Goal: Task Accomplishment & Management: Manage account settings

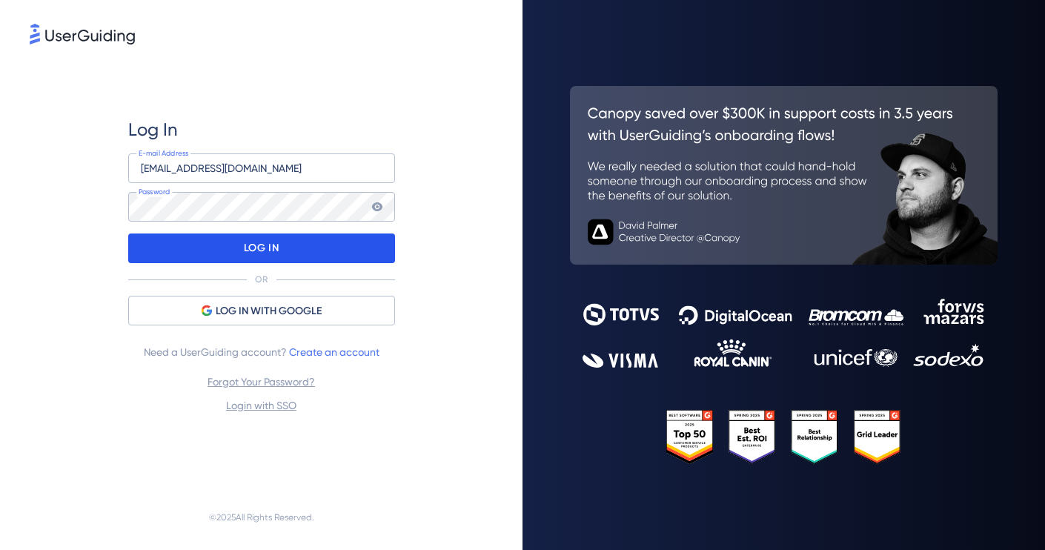
click at [241, 250] on div "LOG IN" at bounding box center [261, 248] width 267 height 30
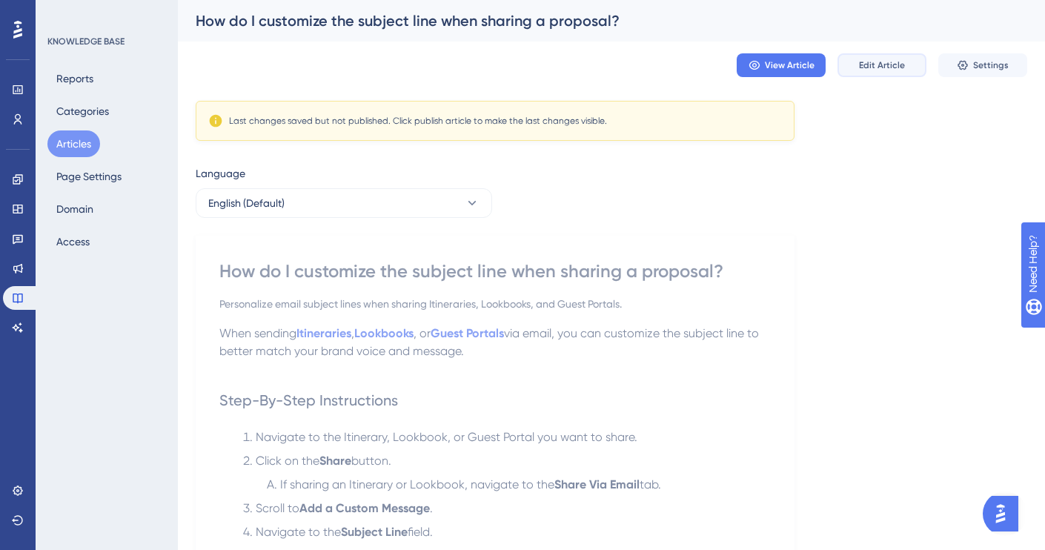
click at [883, 56] on button "Edit Article" at bounding box center [881, 65] width 89 height 24
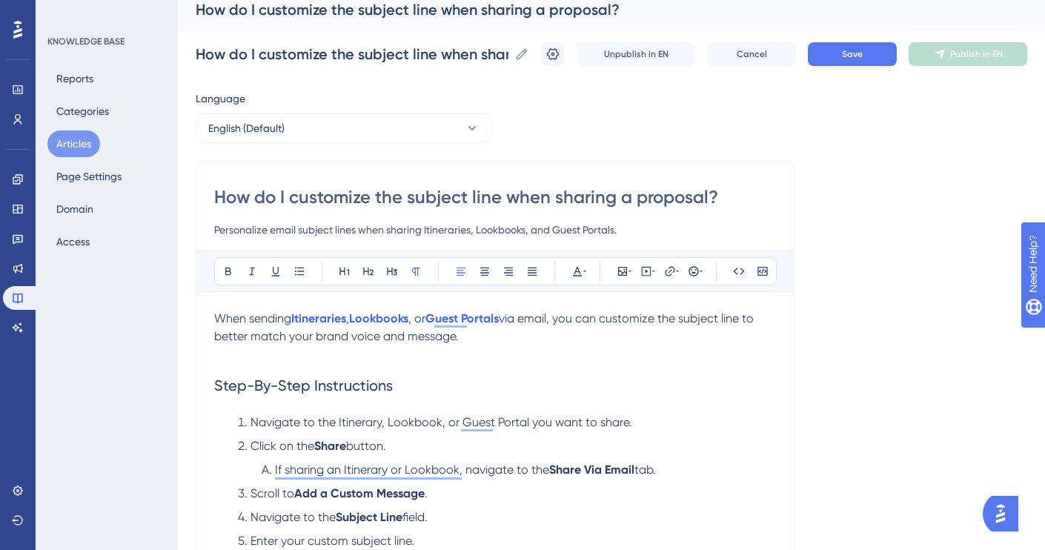
scroll to position [4, 0]
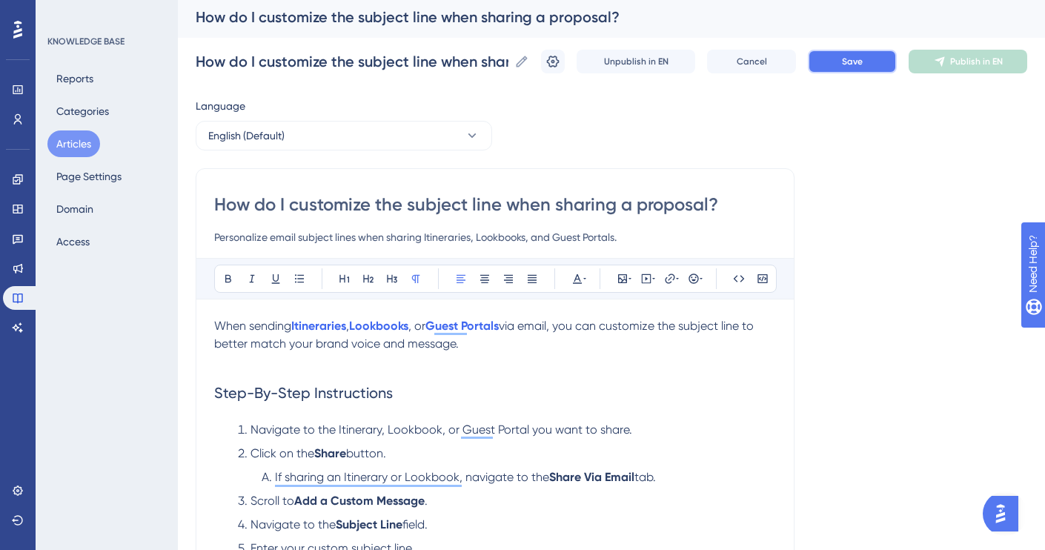
click at [847, 64] on span "Save" at bounding box center [852, 62] width 21 height 12
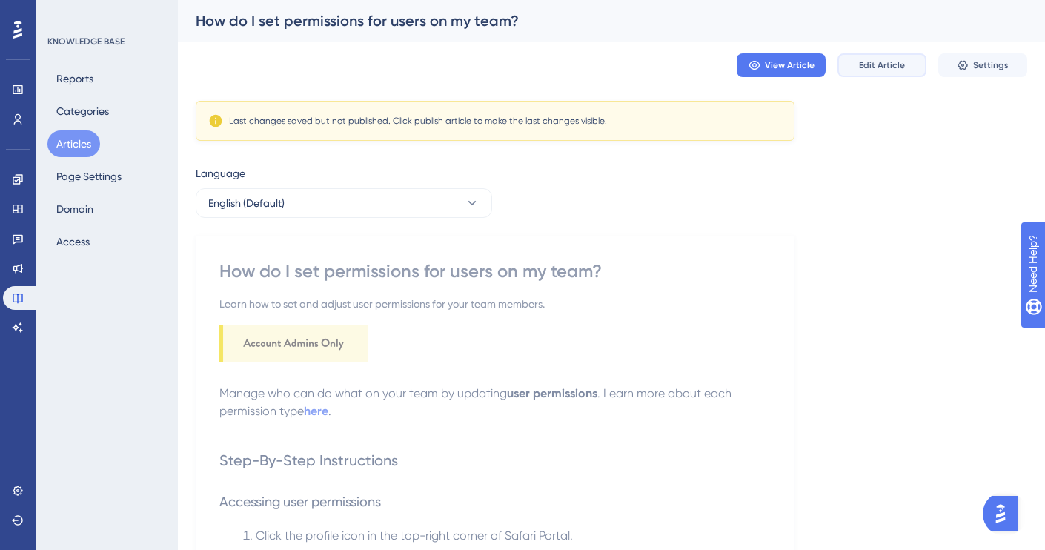
click at [868, 59] on span "Edit Article" at bounding box center [882, 65] width 46 height 12
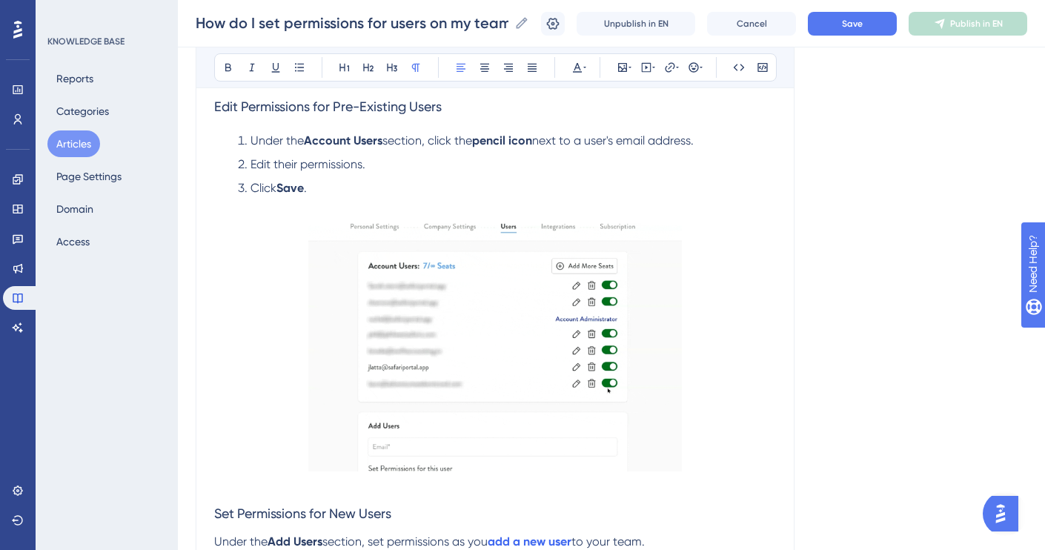
scroll to position [791, 0]
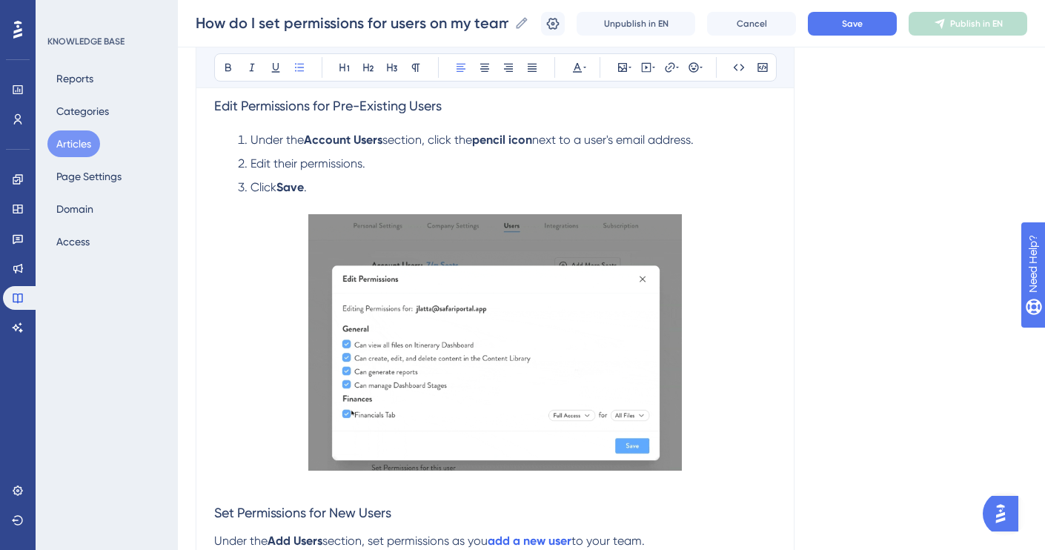
click at [590, 143] on span "next to a user's email address." at bounding box center [613, 140] width 162 height 14
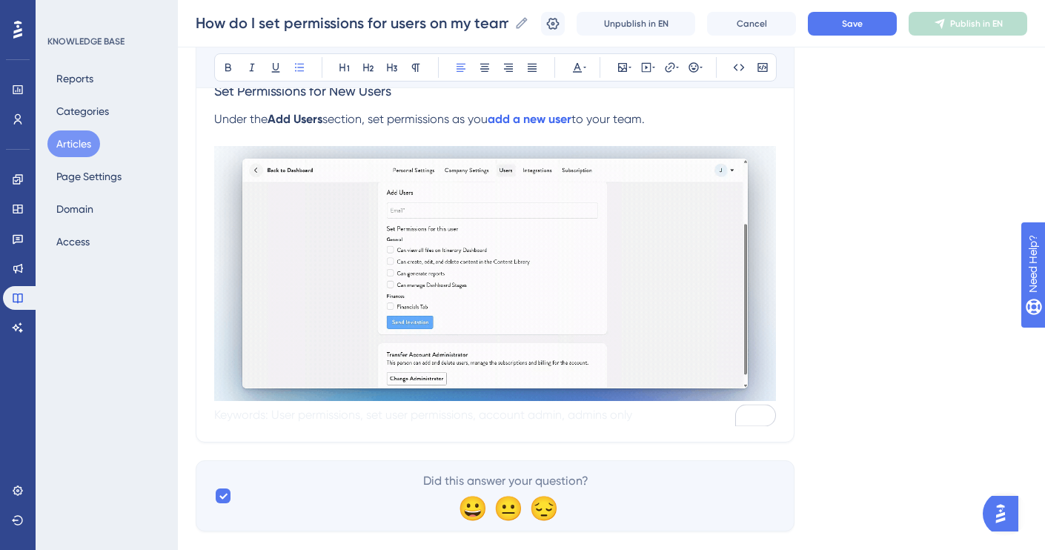
scroll to position [1218, 0]
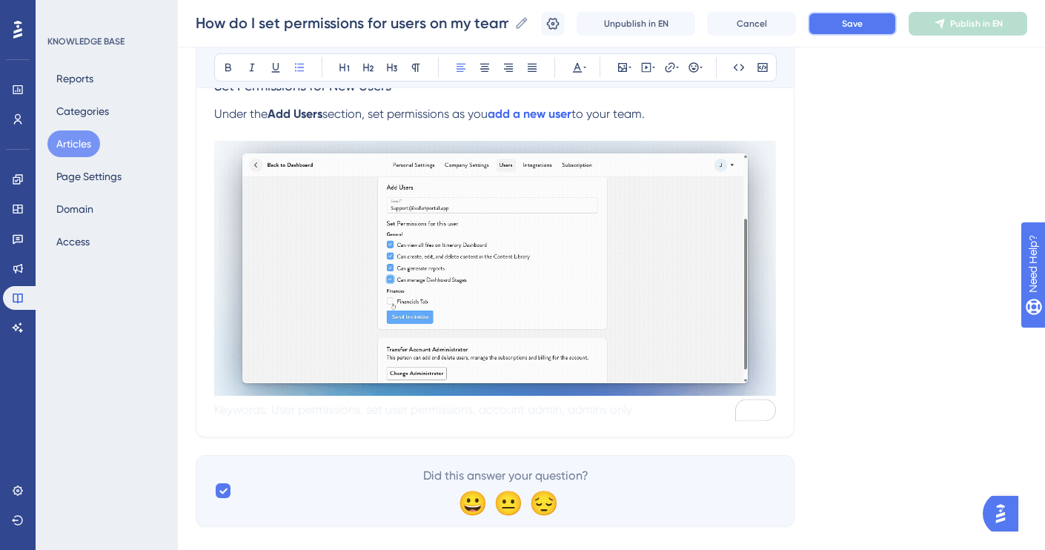
click at [843, 16] on button "Save" at bounding box center [852, 24] width 89 height 24
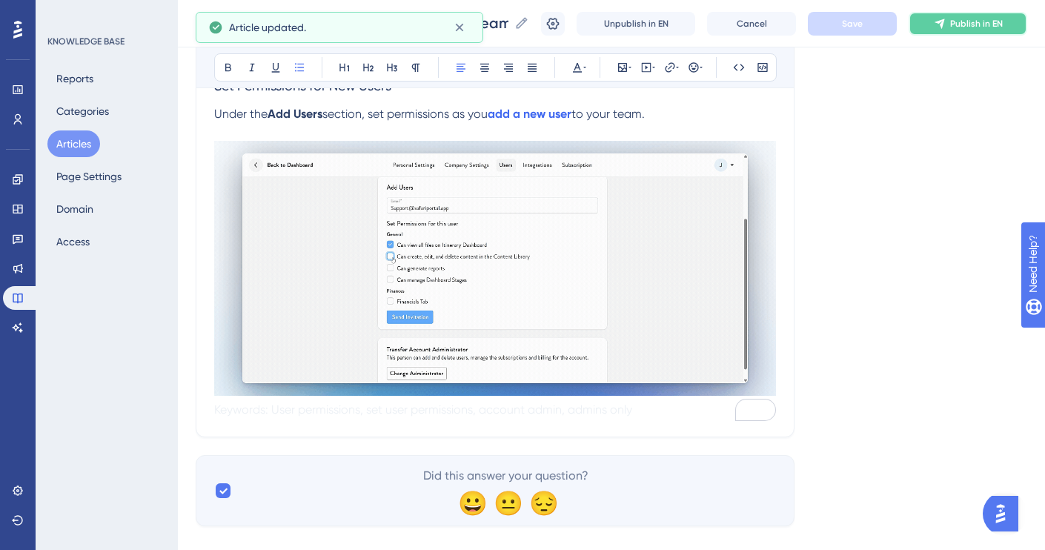
click at [975, 26] on span "Publish in EN" at bounding box center [976, 24] width 53 height 12
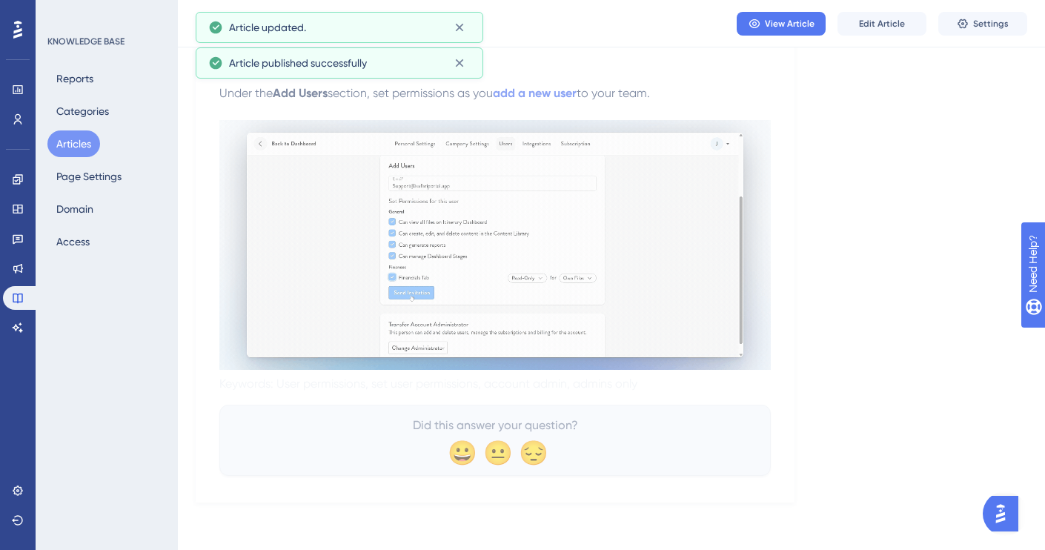
scroll to position [1176, 0]
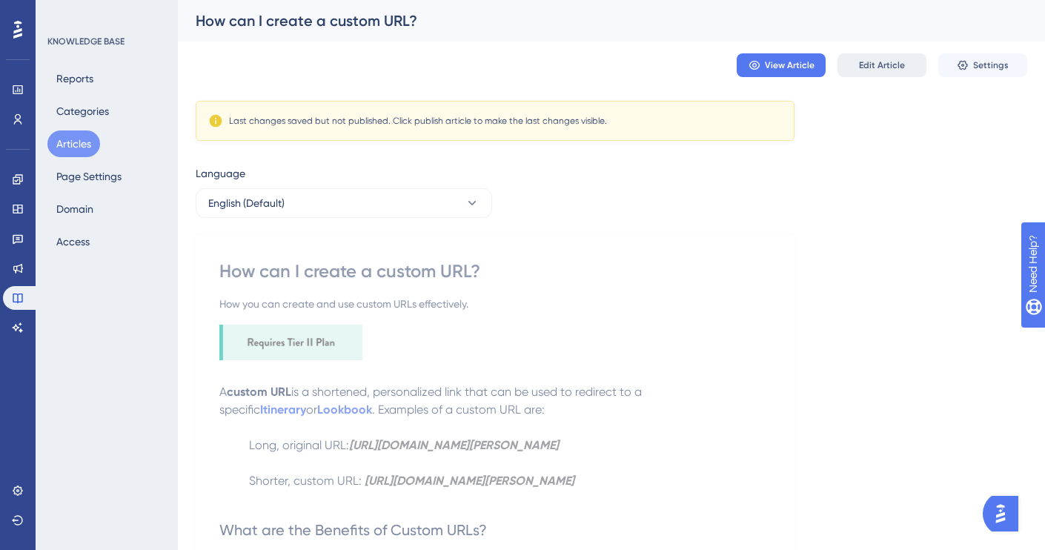
click at [876, 63] on span "Edit Article" at bounding box center [882, 65] width 46 height 12
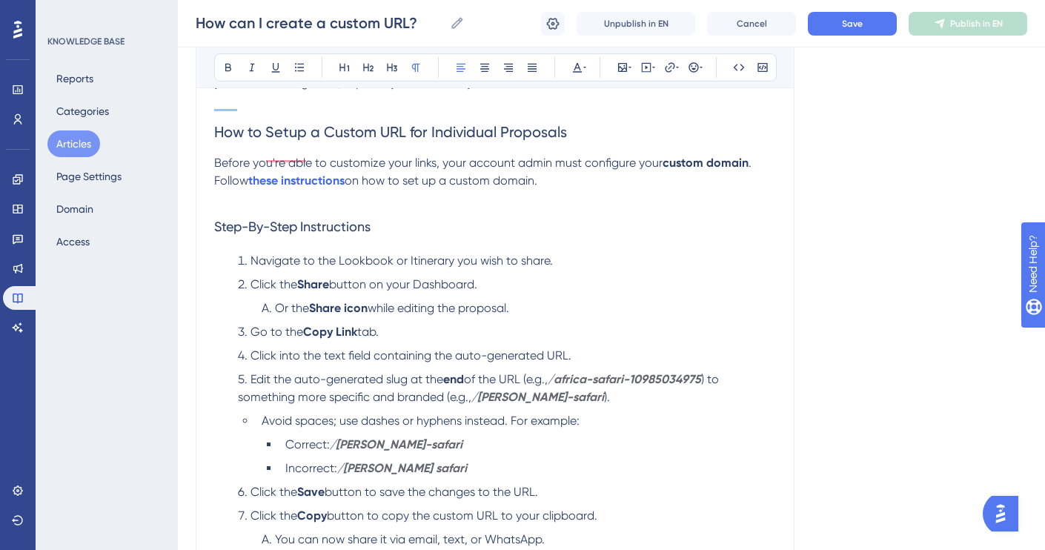
scroll to position [506, 0]
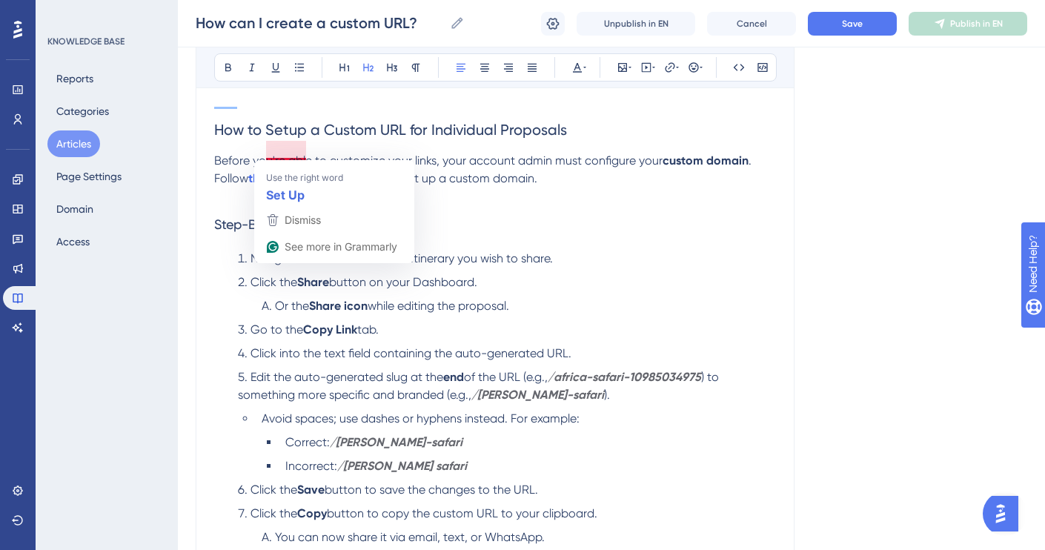
click at [288, 139] on span "How to Setup a Custom URL for Individual Proposals" at bounding box center [390, 130] width 353 height 18
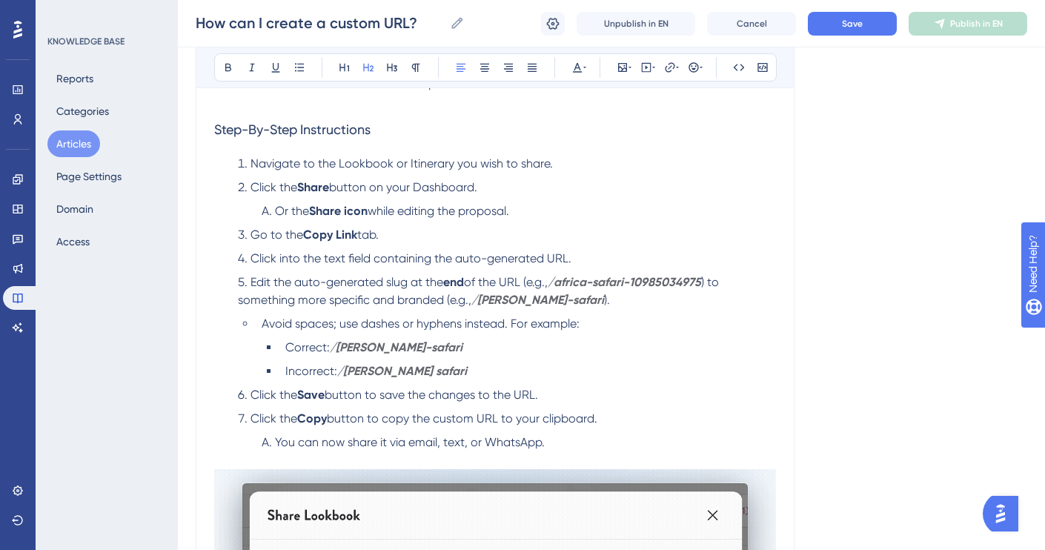
scroll to position [549, 0]
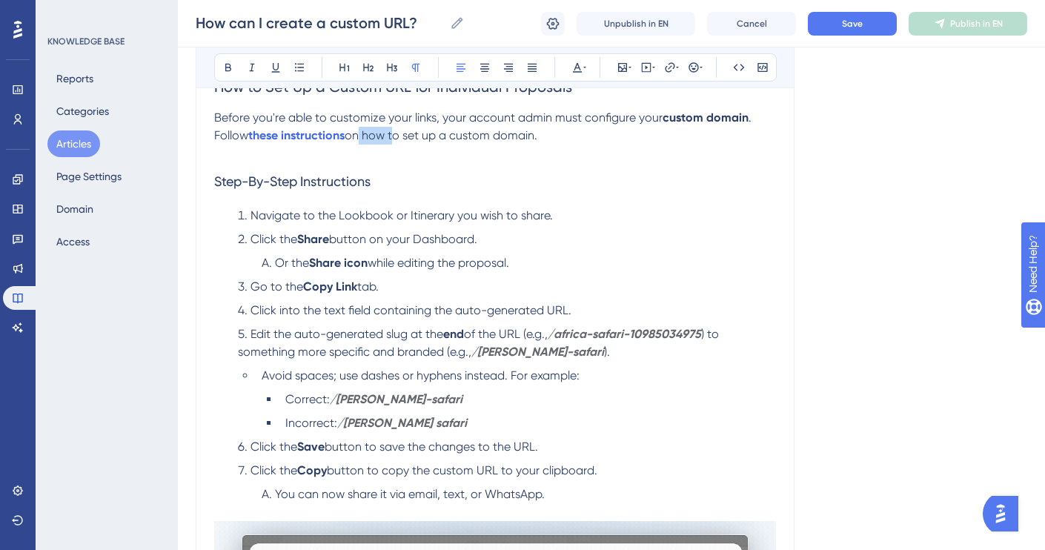
drag, startPoint x: 395, startPoint y: 156, endPoint x: 356, endPoint y: 158, distance: 38.6
click at [356, 142] on span "on how to set up a custom domain." at bounding box center [441, 135] width 193 height 14
click at [405, 142] on span "to set up a custom domain." at bounding box center [420, 135] width 150 height 14
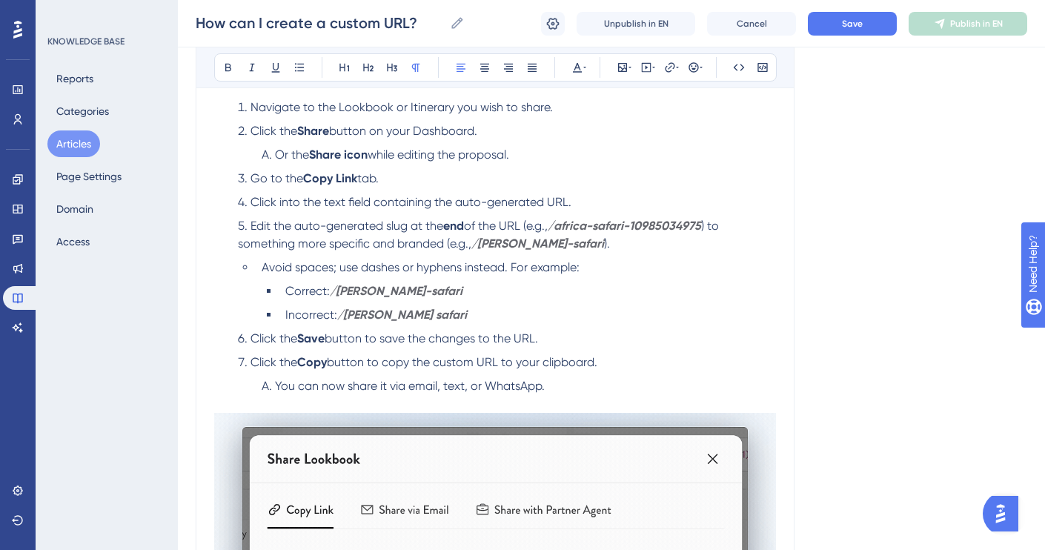
scroll to position [658, 0]
click at [492, 113] on span "Navigate to the Lookbook or Itinerary you wish to share." at bounding box center [401, 106] width 302 height 14
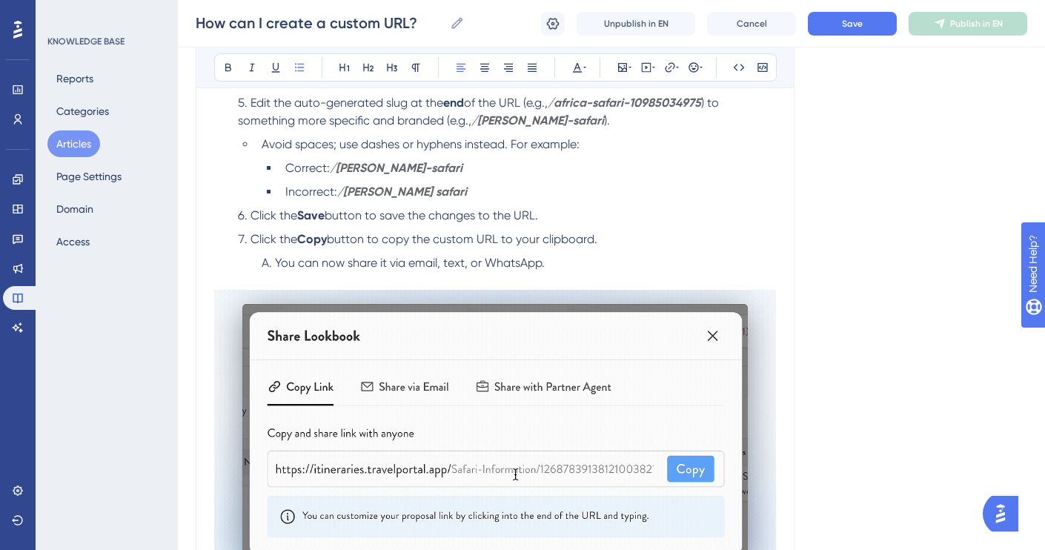
scroll to position [774, 0]
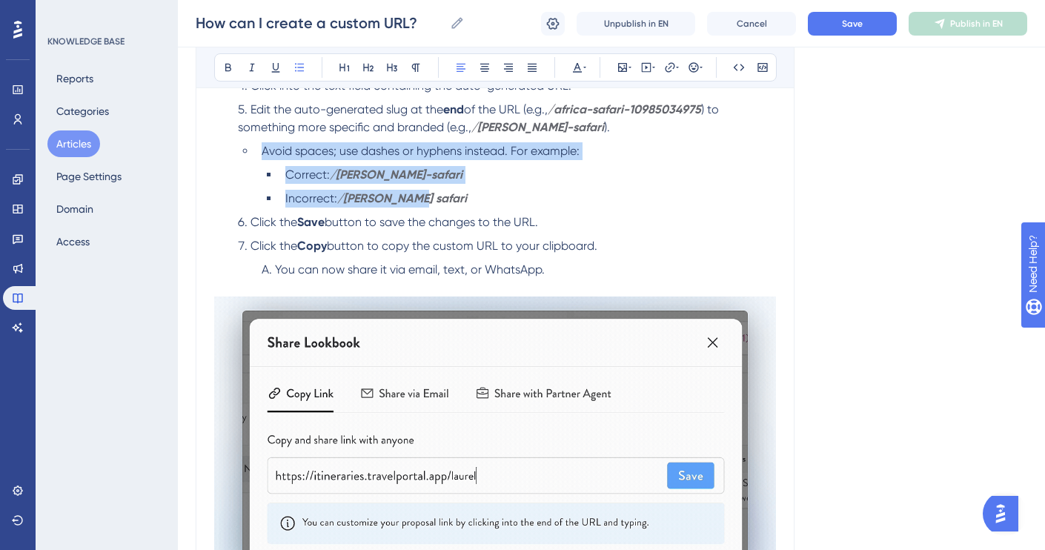
drag, startPoint x: 428, startPoint y: 219, endPoint x: 250, endPoint y: 170, distance: 184.5
click at [250, 170] on ul "Avoid spaces; use dashes or hyphens instead. For example: Correct: /jones-safar…" at bounding box center [507, 174] width 538 height 65
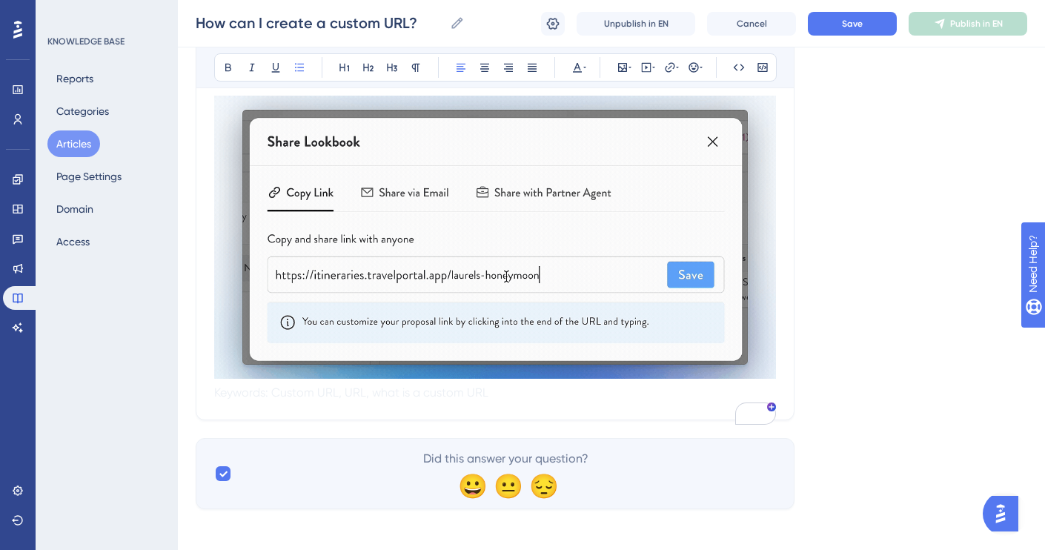
scroll to position [933, 0]
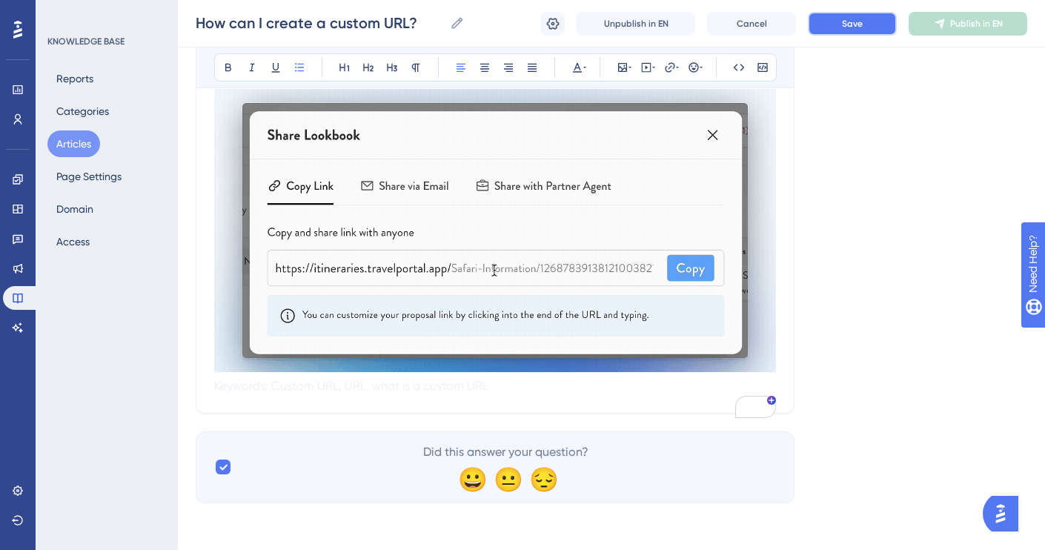
click at [865, 28] on button "Save" at bounding box center [852, 24] width 89 height 24
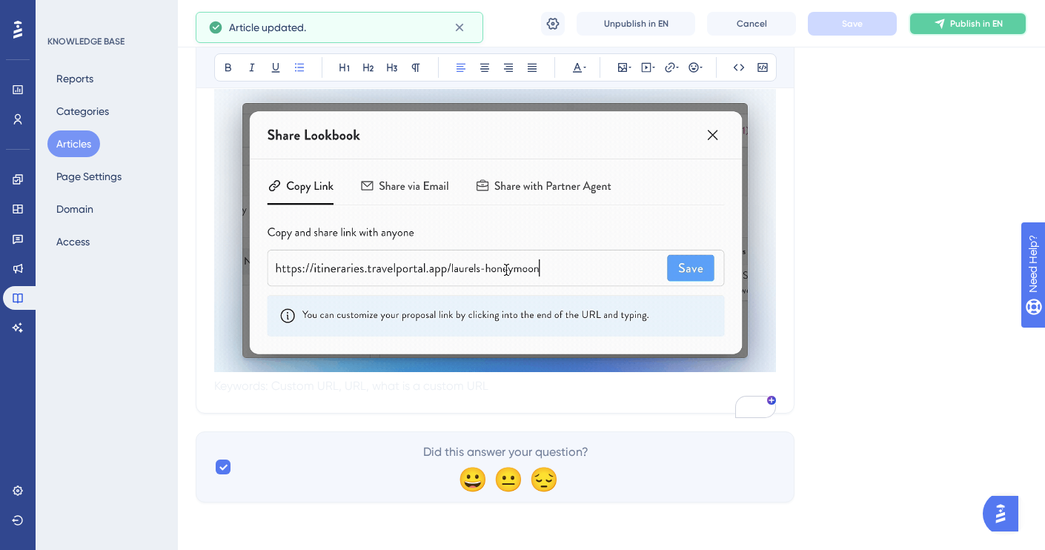
click at [960, 28] on span "Publish in EN" at bounding box center [976, 24] width 53 height 12
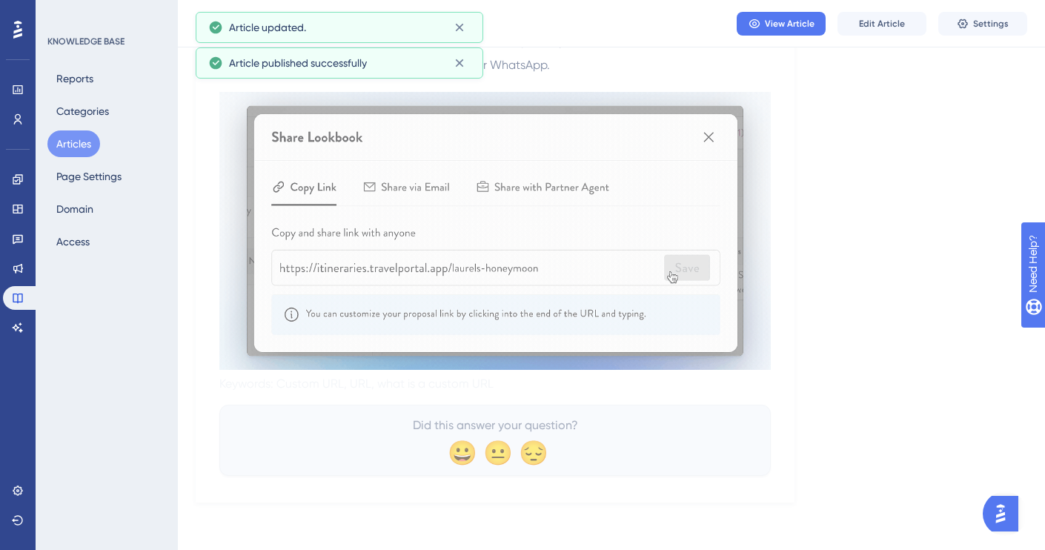
scroll to position [870, 0]
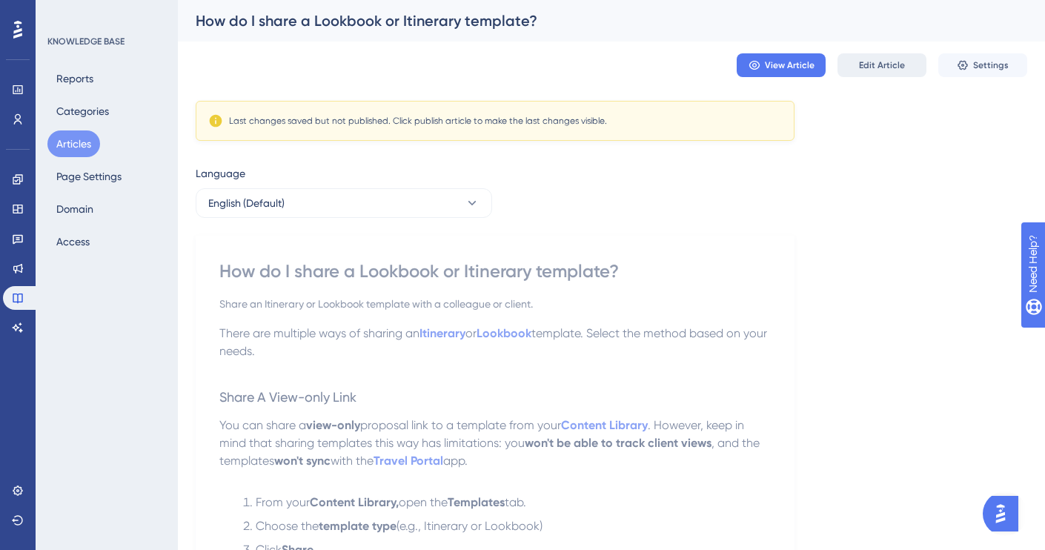
click at [886, 63] on span "Edit Article" at bounding box center [882, 65] width 46 height 12
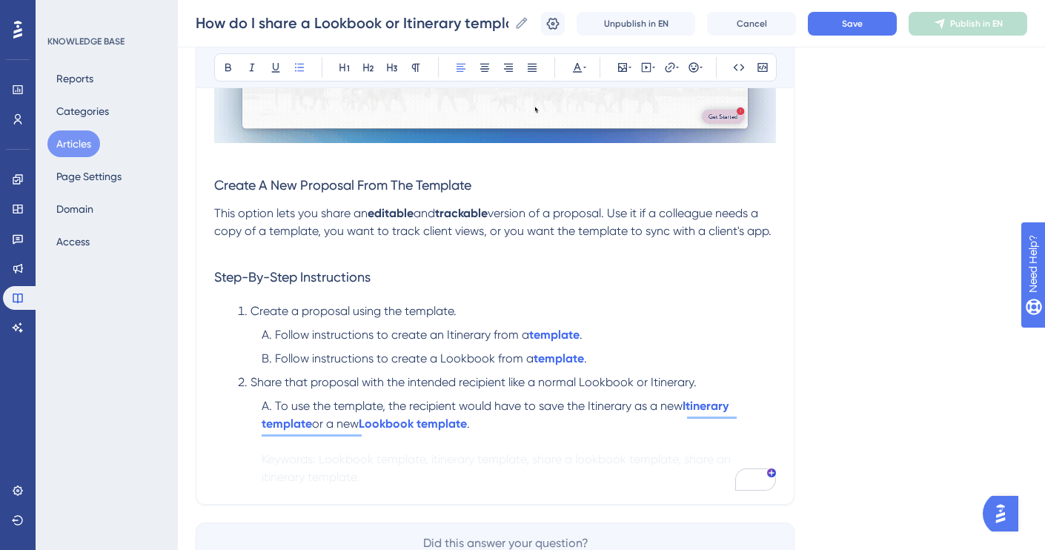
scroll to position [746, 0]
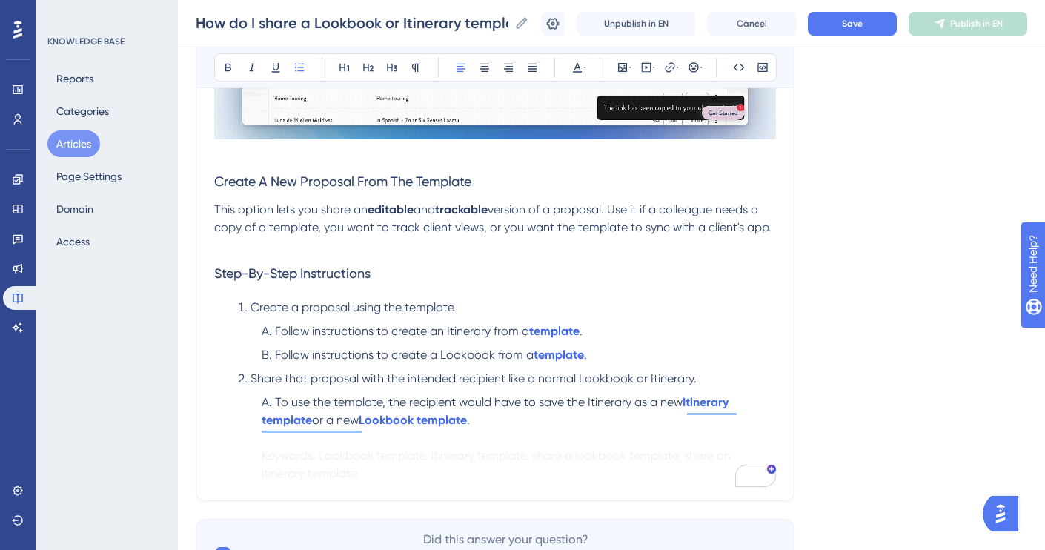
click at [613, 214] on span "version of a proposal. Use it if a colleague needs a copy of a template, you wa…" at bounding box center [492, 218] width 557 height 32
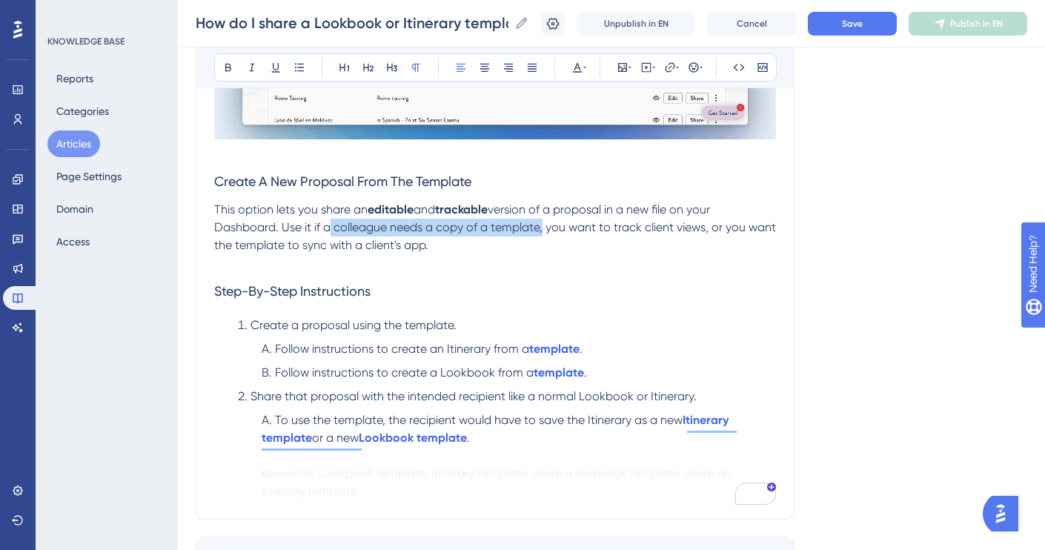
drag, startPoint x: 323, startPoint y: 233, endPoint x: 540, endPoint y: 231, distance: 217.1
click at [540, 231] on span "version of a proposal in a new file on your Dashboard. Use it if a colleague ne…" at bounding box center [496, 227] width 565 height 50
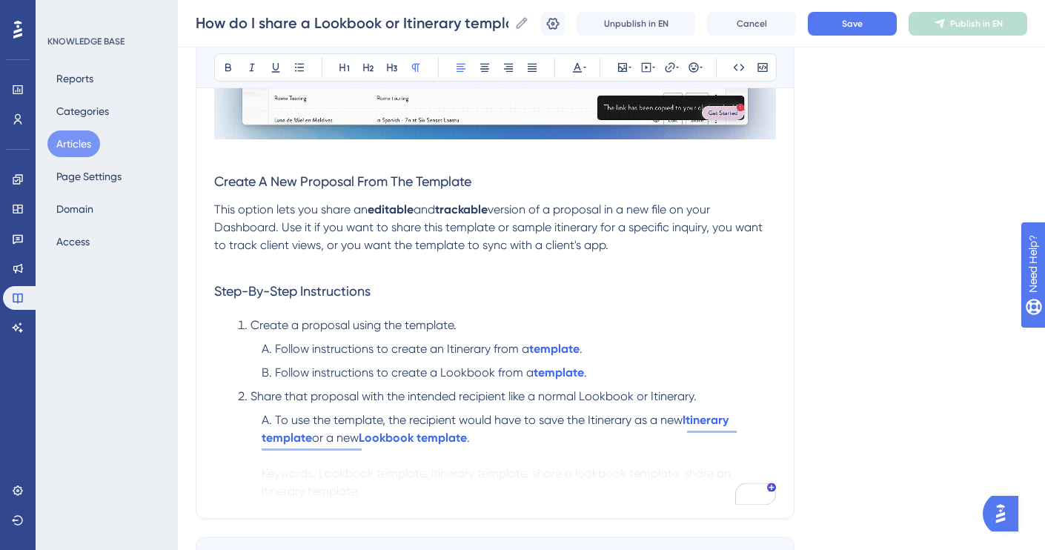
click at [650, 251] on p "This option lets you share an editable and trackable version of a proposal in a…" at bounding box center [495, 227] width 562 height 53
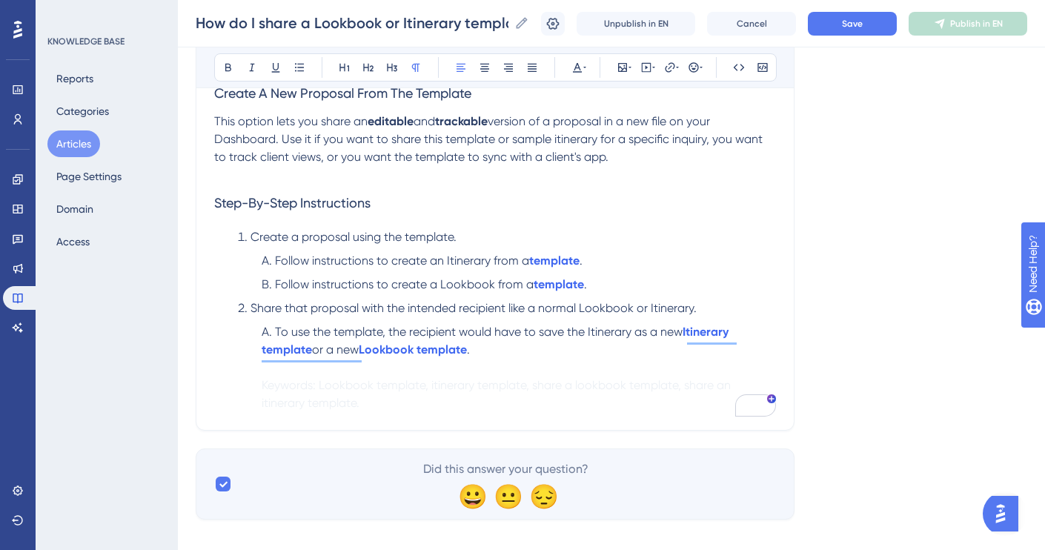
scroll to position [834, 0]
click at [834, 24] on button "Save" at bounding box center [852, 24] width 89 height 24
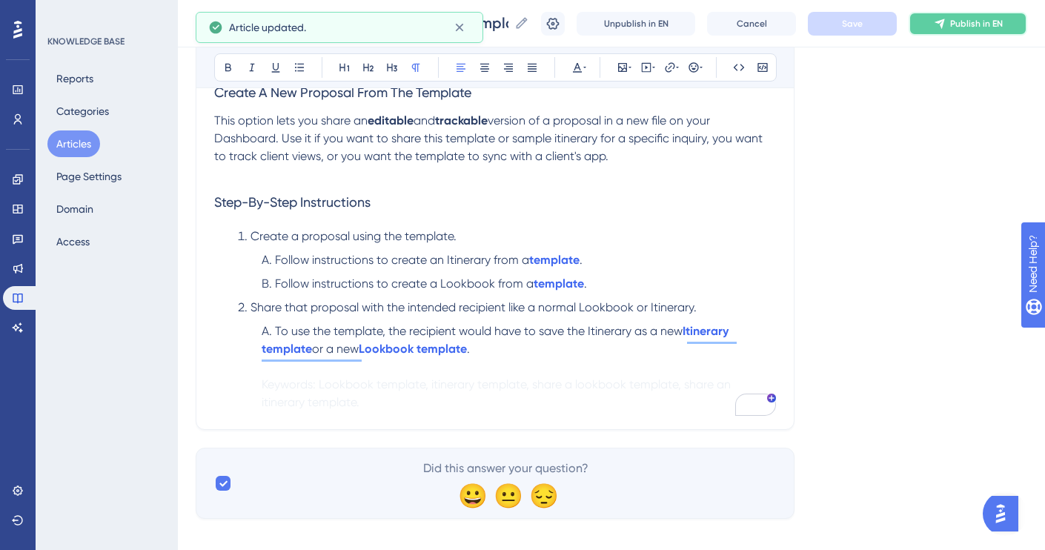
click at [969, 25] on span "Publish in EN" at bounding box center [976, 24] width 53 height 12
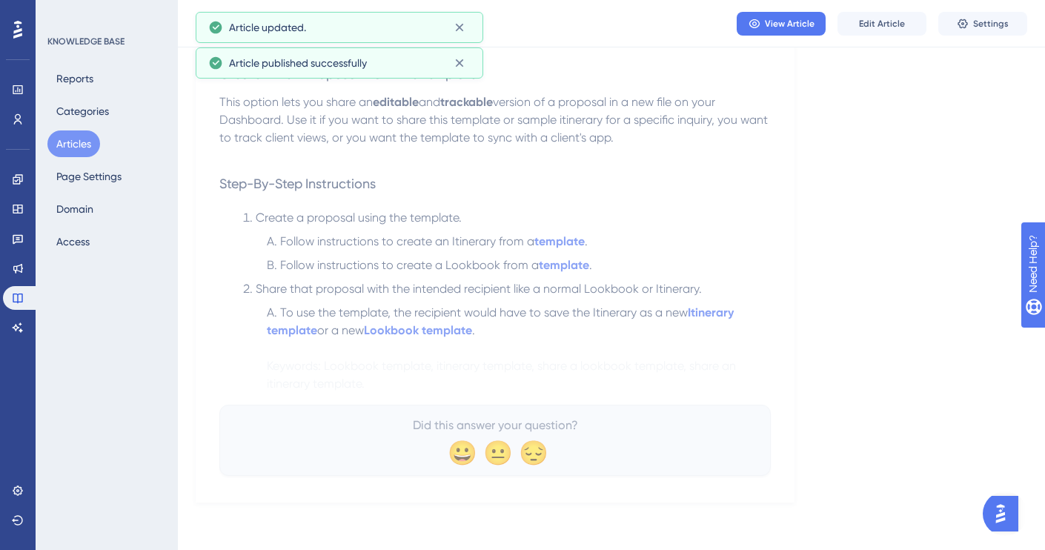
scroll to position [792, 0]
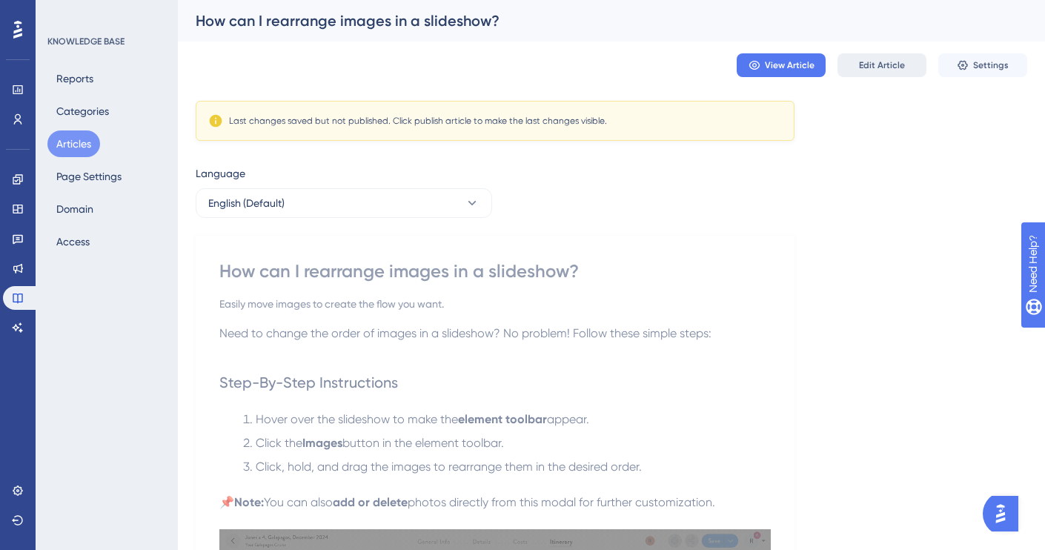
click at [864, 62] on span "Edit Article" at bounding box center [882, 65] width 46 height 12
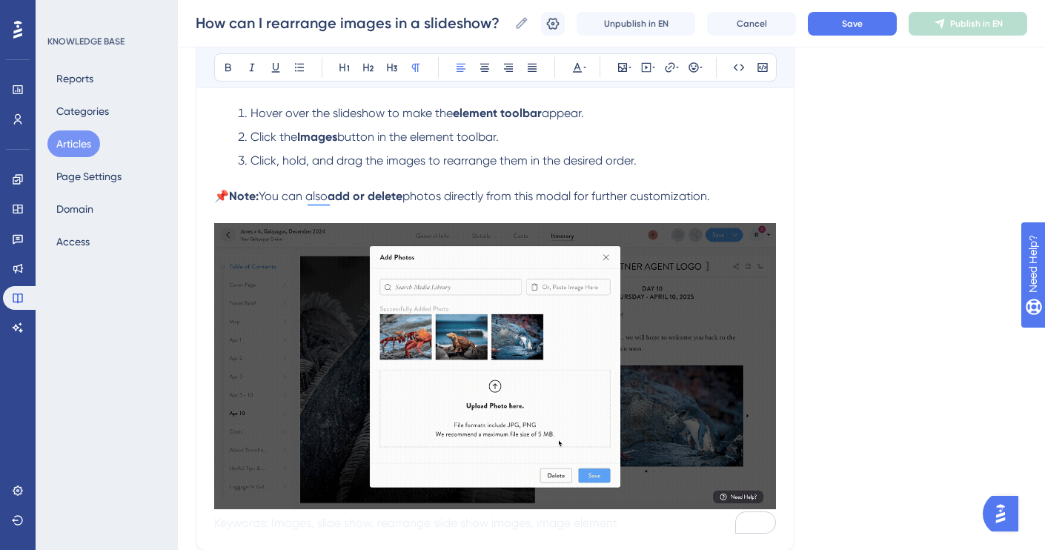
scroll to position [302, 0]
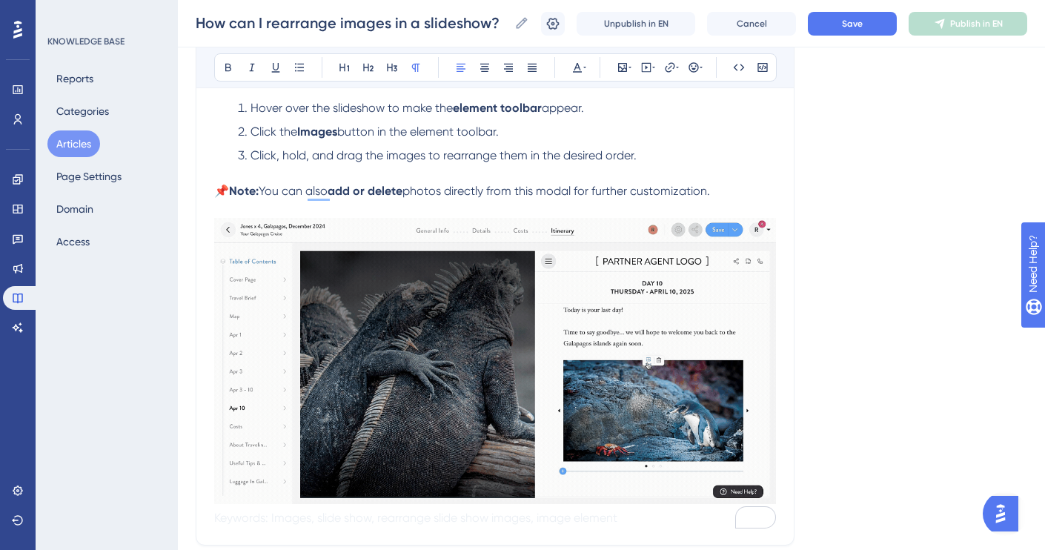
click at [475, 103] on strong "element toolbar" at bounding box center [497, 108] width 89 height 14
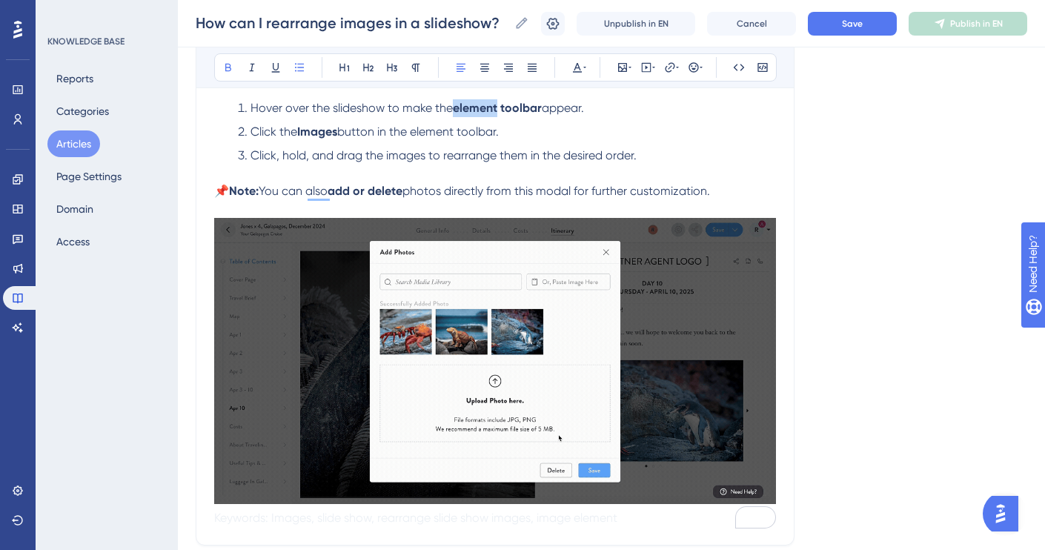
click at [475, 103] on strong "element toolbar" at bounding box center [497, 108] width 89 height 14
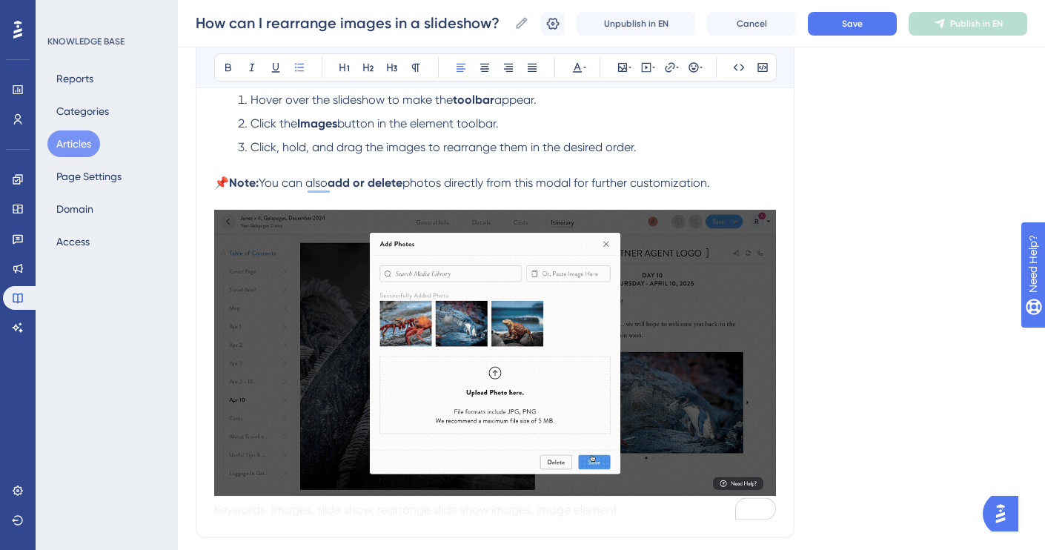
scroll to position [311, 0]
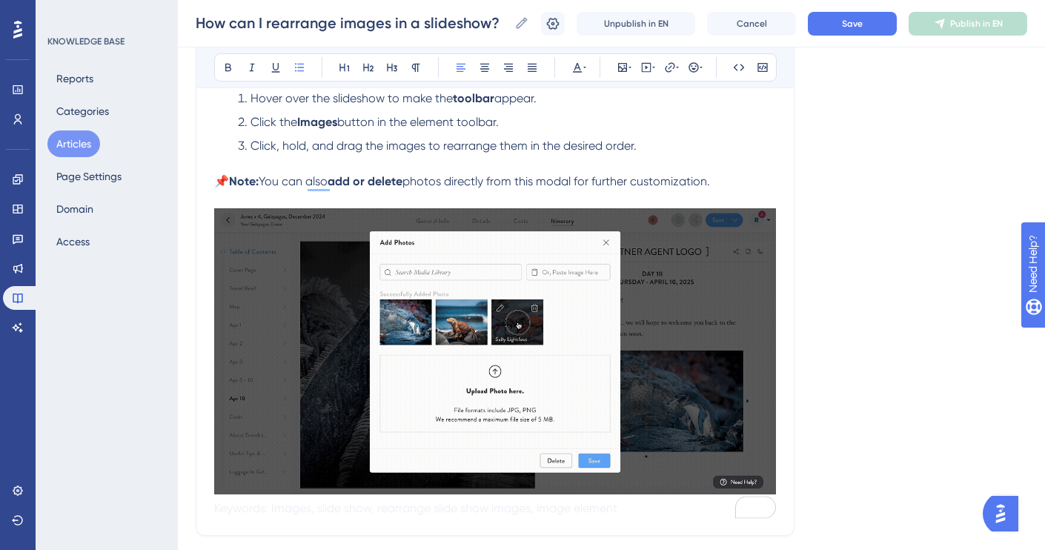
click at [430, 121] on span "button in the element toolbar." at bounding box center [418, 122] width 162 height 14
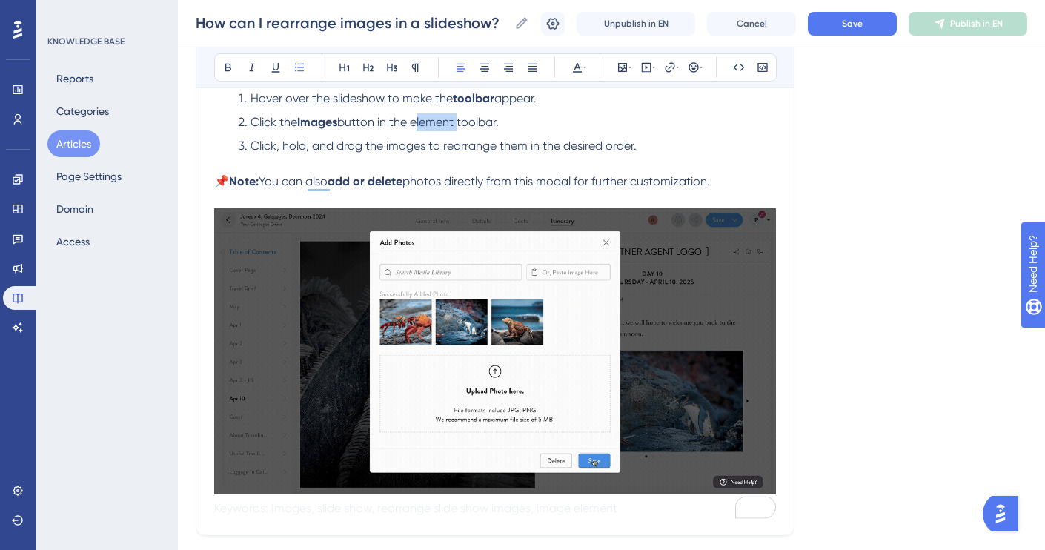
click at [430, 121] on span "button in the element toolbar." at bounding box center [418, 122] width 162 height 14
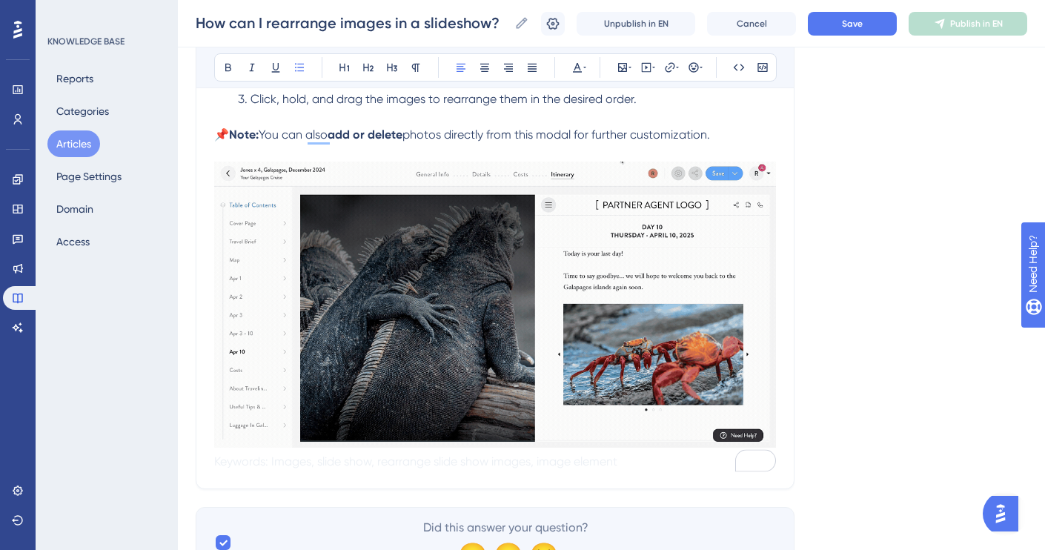
scroll to position [361, 0]
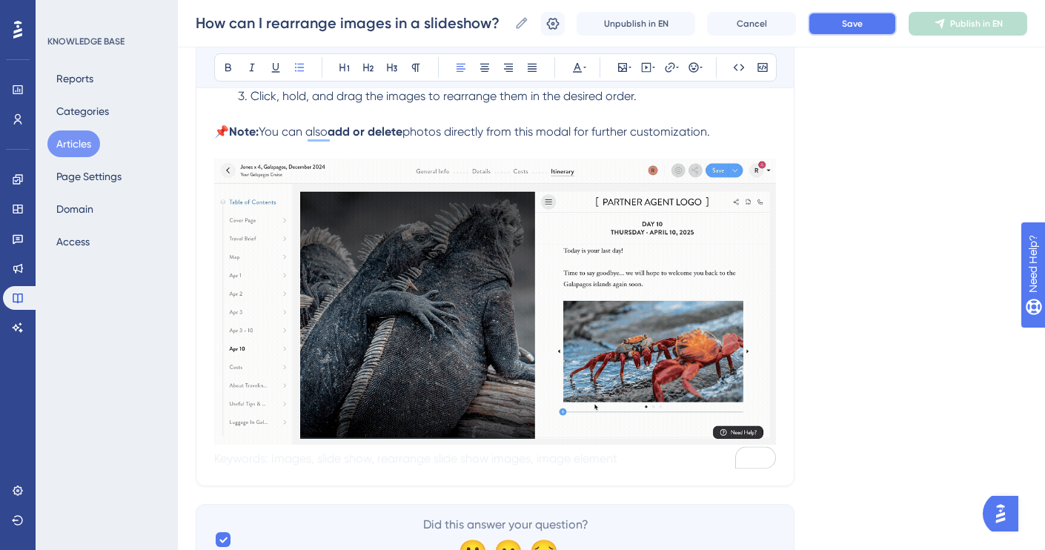
click at [845, 31] on button "Save" at bounding box center [852, 24] width 89 height 24
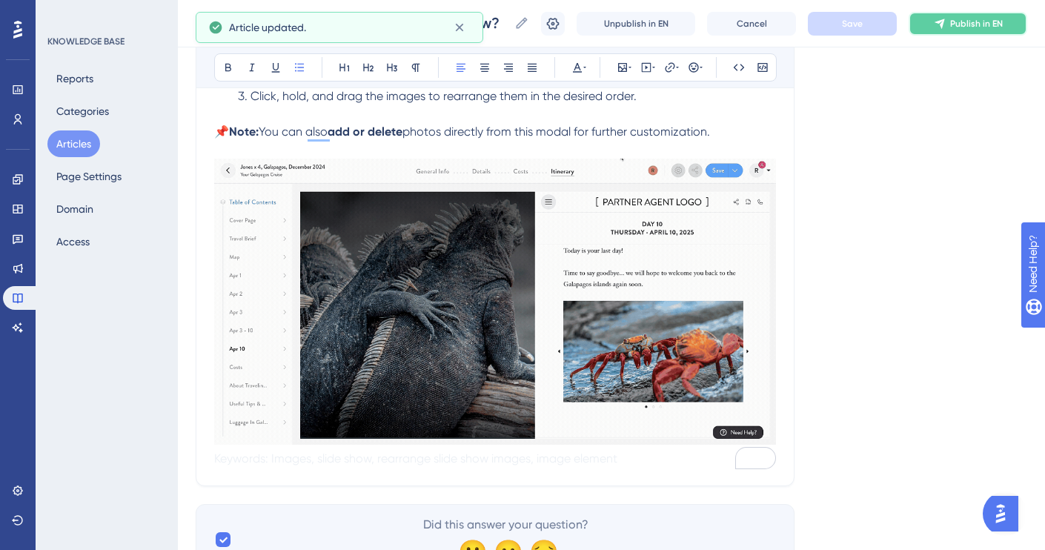
click at [965, 24] on span "Publish in EN" at bounding box center [976, 24] width 53 height 12
